Goal: Information Seeking & Learning: Learn about a topic

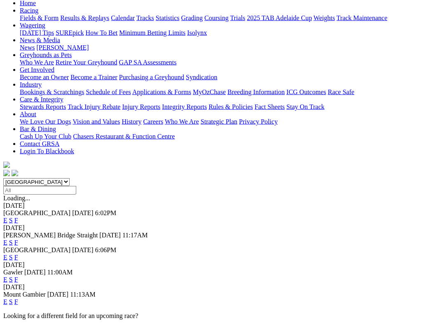
scroll to position [91, 0]
click at [18, 276] on link "F" at bounding box center [16, 279] width 4 height 7
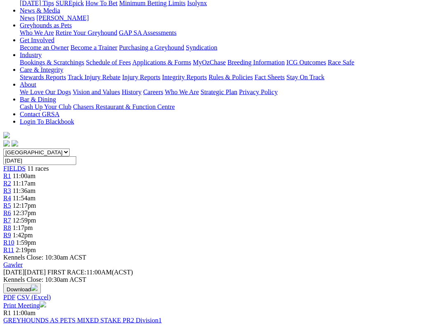
scroll to position [121, 0]
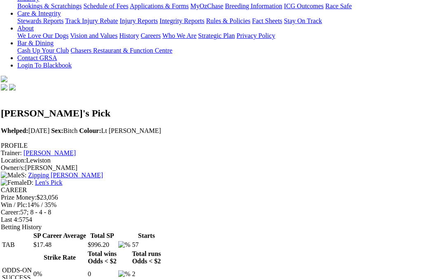
scroll to position [164, 89]
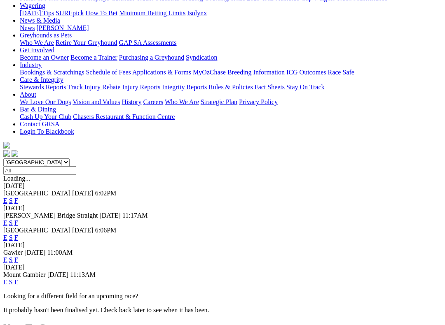
scroll to position [110, 0]
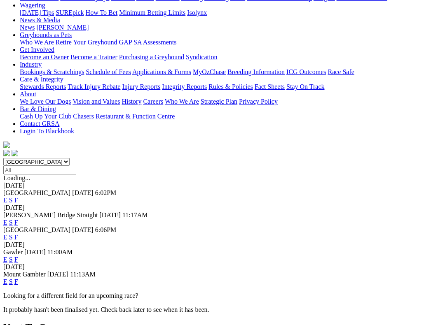
click at [18, 256] on link "F" at bounding box center [16, 259] width 4 height 7
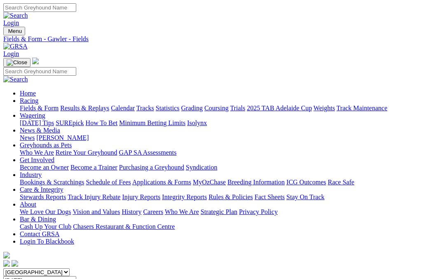
click at [229, 105] on link "Coursing" at bounding box center [216, 108] width 24 height 7
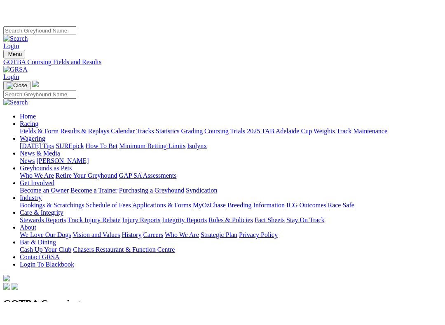
scroll to position [101, 0]
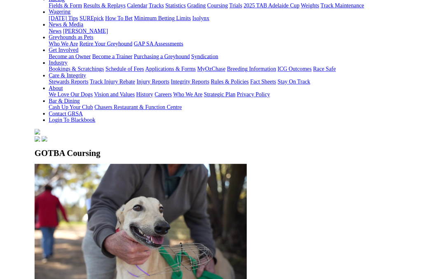
scroll to position [124, 0]
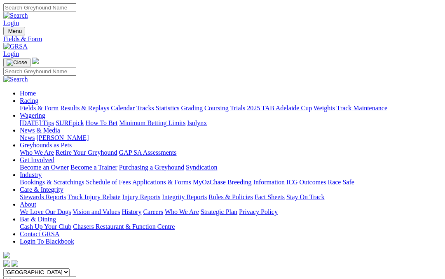
click at [63, 186] on link "Care & Integrity" at bounding box center [42, 189] width 44 height 7
click at [207, 194] on link "Integrity Reports" at bounding box center [184, 197] width 45 height 7
click at [63, 276] on link "Integrity Reports" at bounding box center [50, 279] width 45 height 7
